Goal: Navigation & Orientation: Find specific page/section

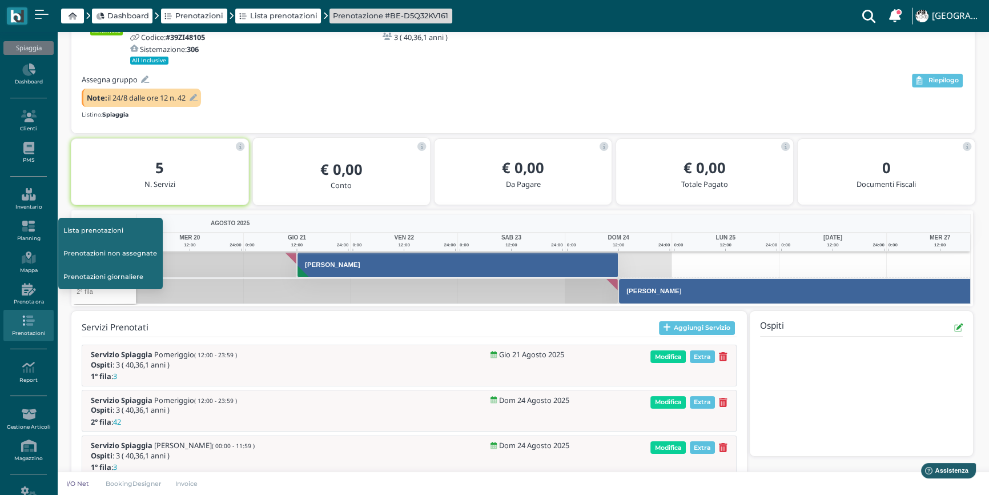
scroll to position [109, 0]
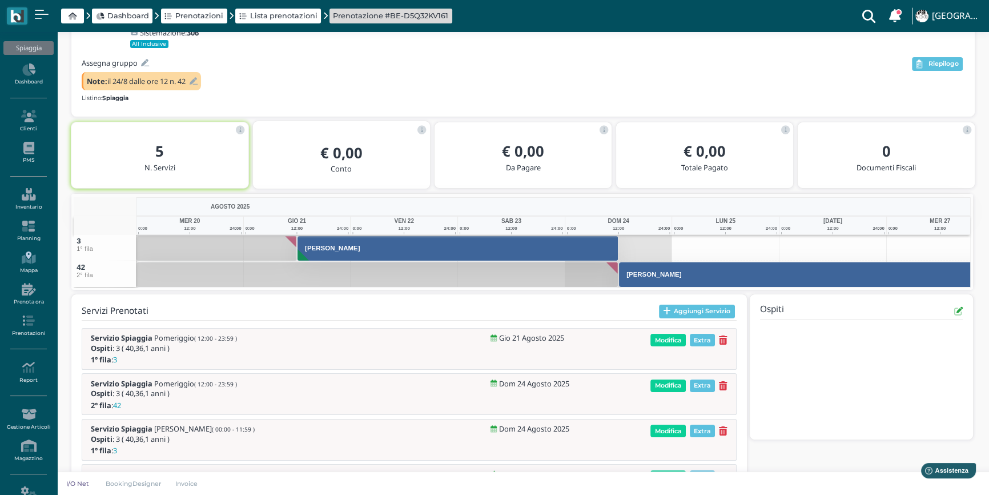
click at [23, 255] on icon at bounding box center [28, 257] width 50 height 13
